Goal: Entertainment & Leisure: Consume media (video, audio)

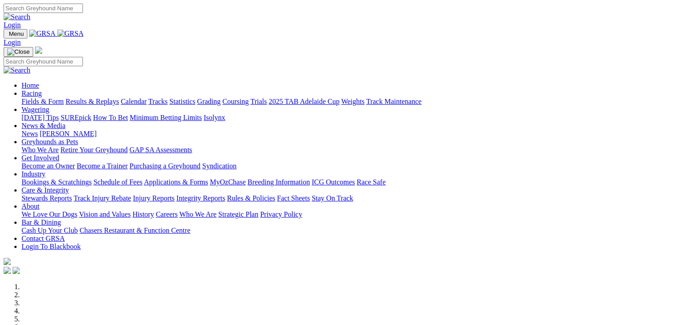
click at [46, 98] on link "Fields & Form" at bounding box center [43, 102] width 42 height 8
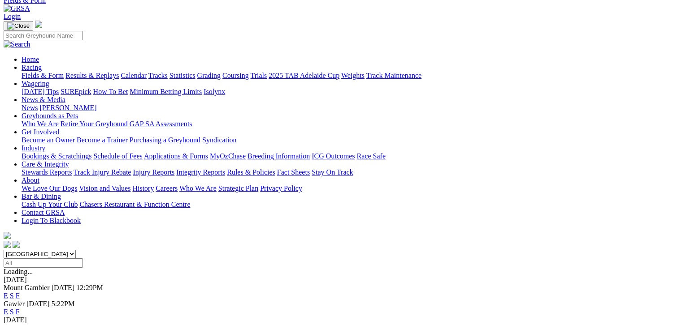
scroll to position [34, 0]
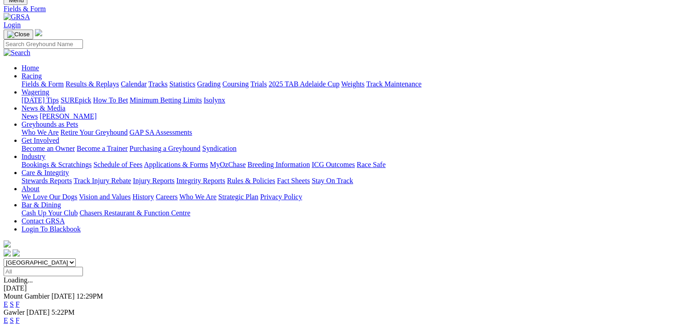
click at [20, 301] on link "F" at bounding box center [18, 305] width 4 height 8
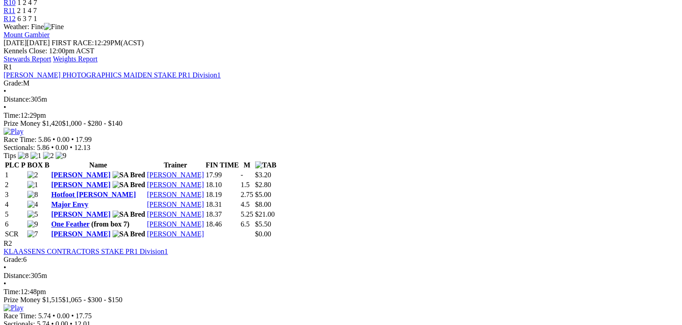
scroll to position [403, 0]
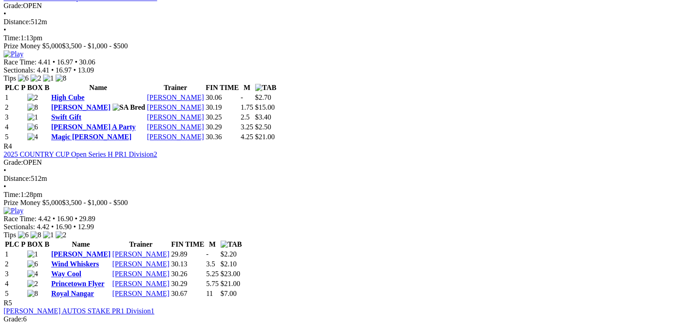
scroll to position [852, 0]
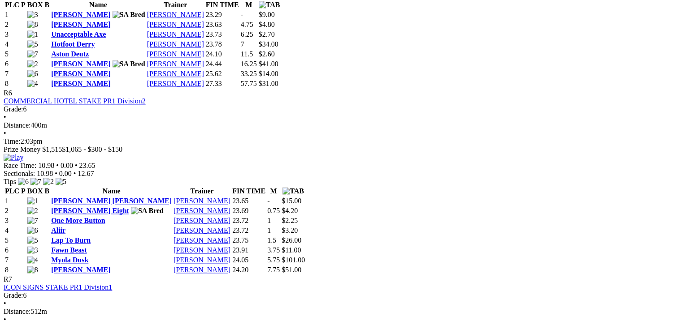
scroll to position [1199, 0]
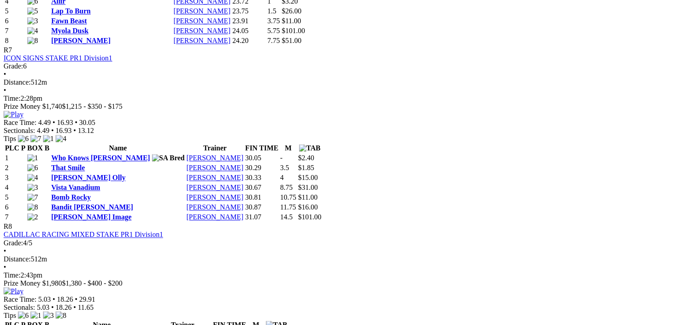
scroll to position [1457, 0]
